Goal: Task Accomplishment & Management: Complete application form

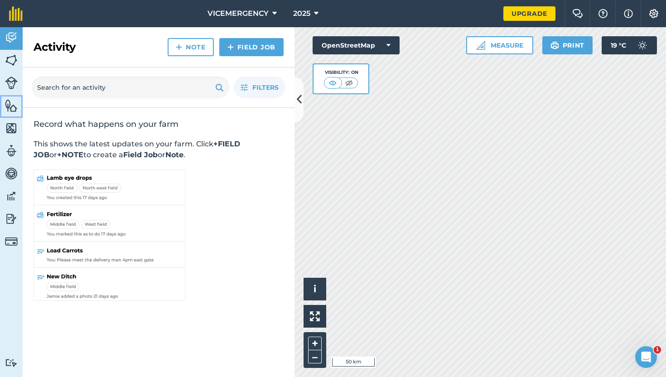
click at [9, 105] on img at bounding box center [11, 106] width 13 height 14
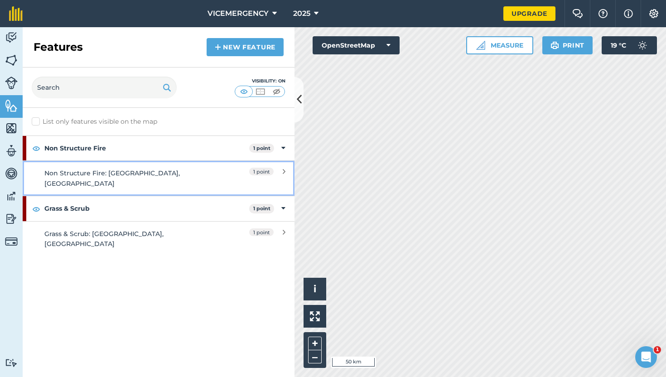
click at [204, 170] on div "Non Structure Fire: [GEOGRAPHIC_DATA], [GEOGRAPHIC_DATA]" at bounding box center [124, 178] width 161 height 20
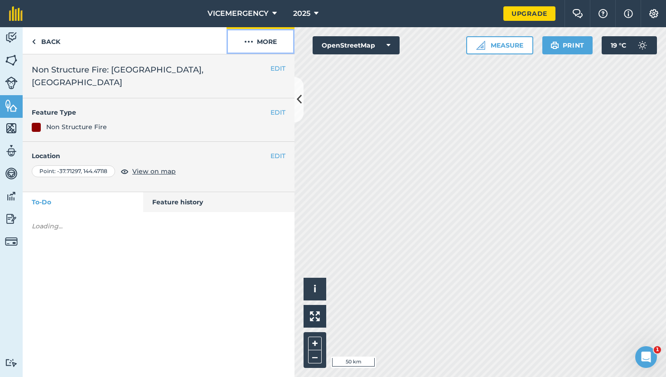
click at [262, 42] on button "More" at bounding box center [261, 40] width 68 height 27
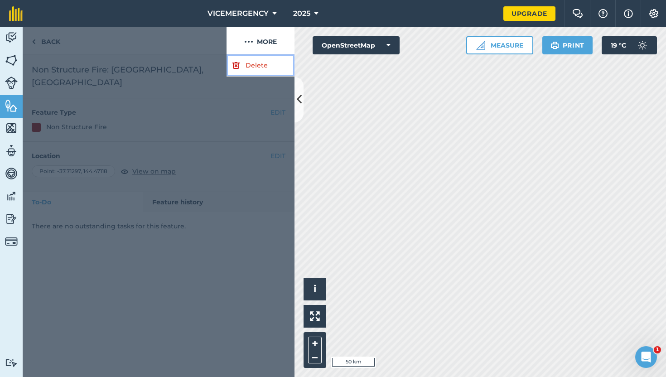
click at [248, 62] on link "Delete" at bounding box center [261, 65] width 68 height 22
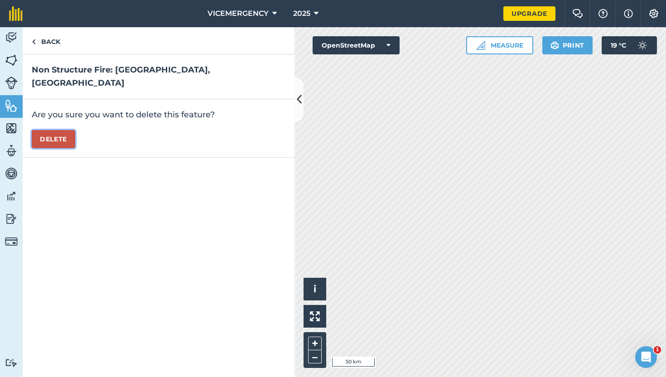
click at [61, 130] on button "Delete" at bounding box center [54, 139] width 44 height 18
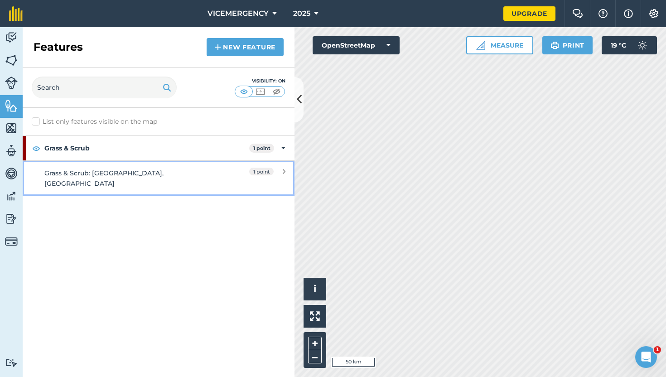
click at [209, 168] on link "Grass & Scrub: [GEOGRAPHIC_DATA], [GEOGRAPHIC_DATA] 1 point" at bounding box center [159, 177] width 272 height 35
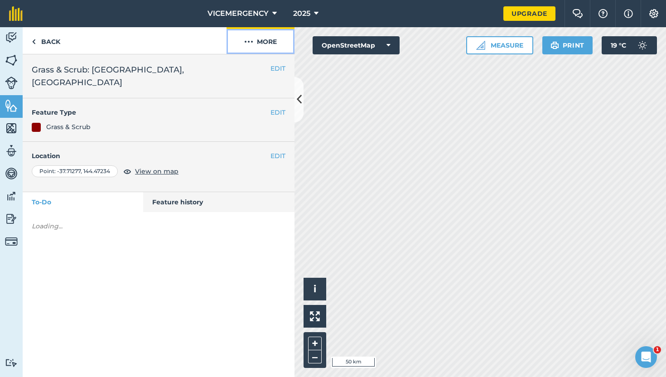
click at [261, 40] on button "More" at bounding box center [261, 40] width 68 height 27
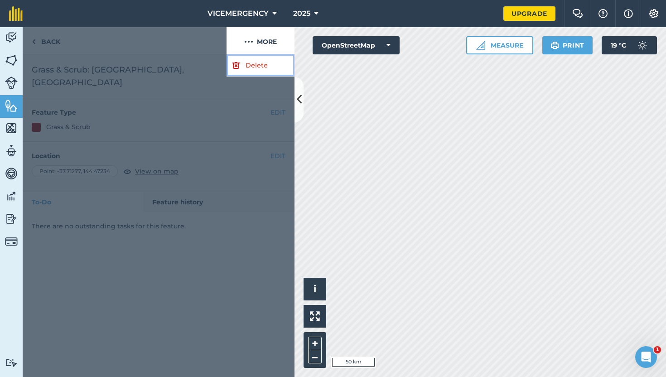
click at [247, 58] on link "Delete" at bounding box center [261, 65] width 68 height 22
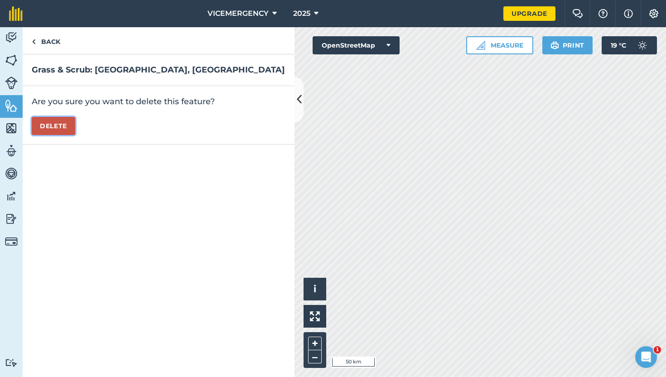
click at [63, 126] on button "Delete" at bounding box center [54, 126] width 44 height 18
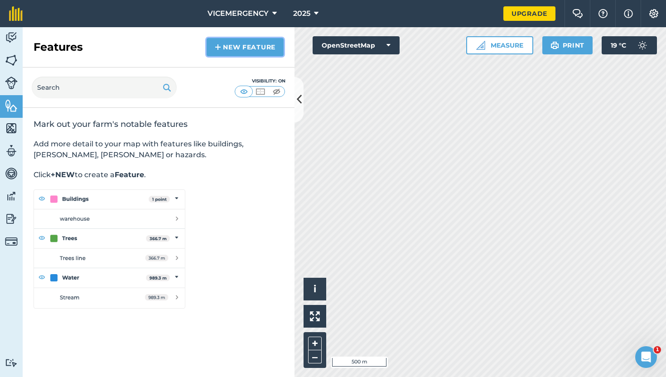
click at [244, 48] on link "New feature" at bounding box center [245, 47] width 77 height 18
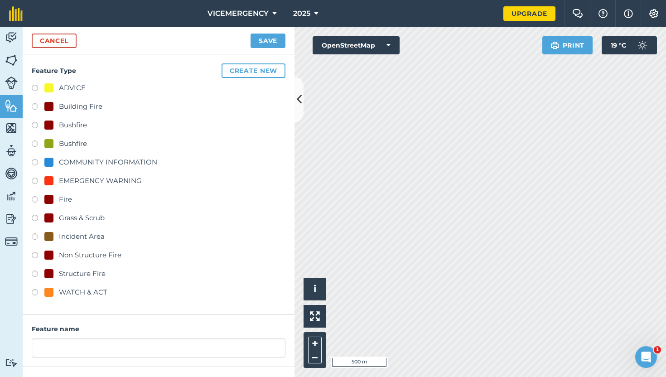
click at [36, 123] on label at bounding box center [38, 126] width 13 height 9
radio input "true"
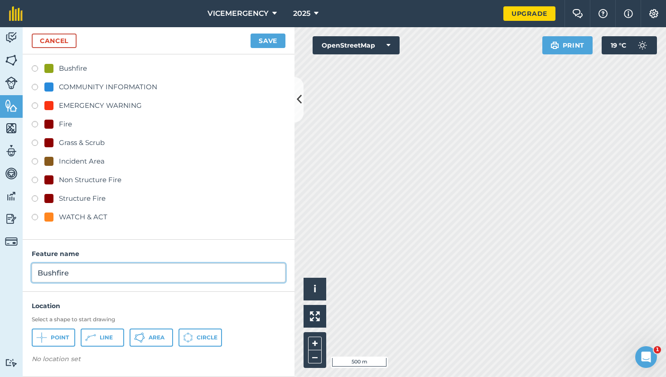
click at [87, 278] on input "Bushfire" at bounding box center [159, 272] width 254 height 19
type input "Bushfire: Kinglake-[GEOGRAPHIC_DATA], [GEOGRAPHIC_DATA]"
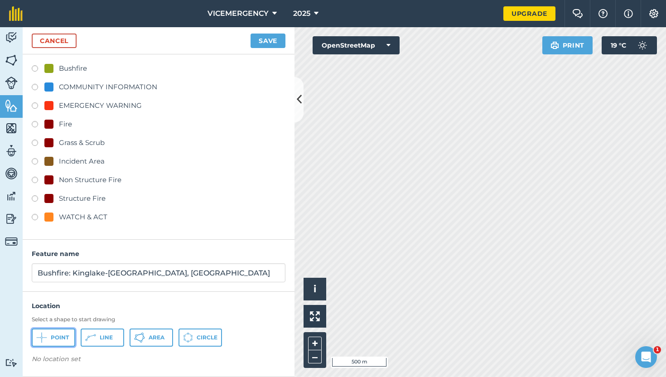
click at [64, 336] on span "Point" at bounding box center [60, 337] width 18 height 7
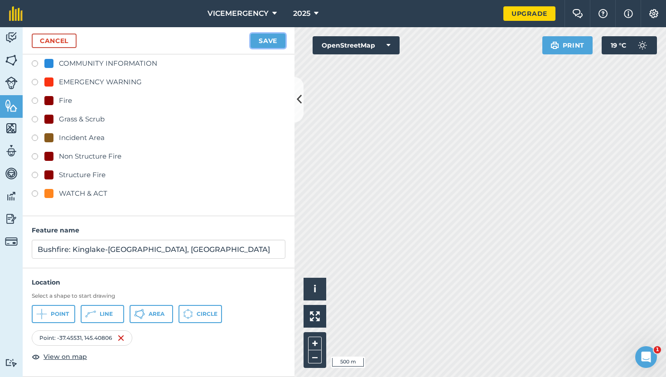
click at [271, 40] on button "Save" at bounding box center [268, 41] width 35 height 15
